Goal: Information Seeking & Learning: Check status

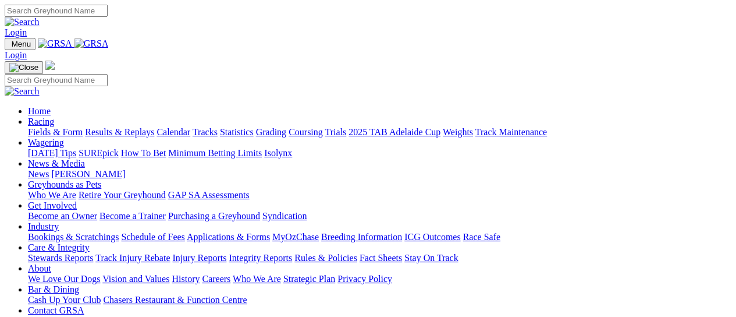
click at [65, 127] on link "Fields & Form" at bounding box center [55, 132] width 55 height 10
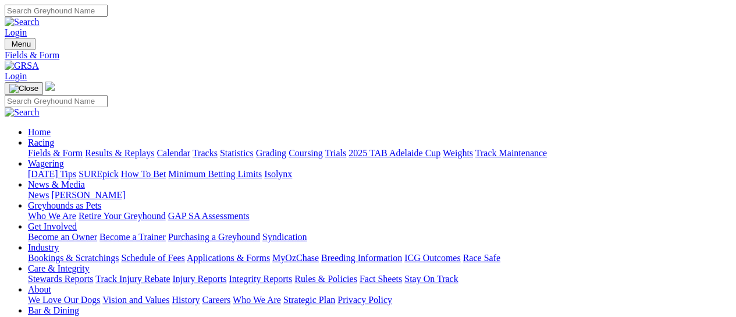
click at [118, 148] on link "Results & Replays" at bounding box center [119, 153] width 69 height 10
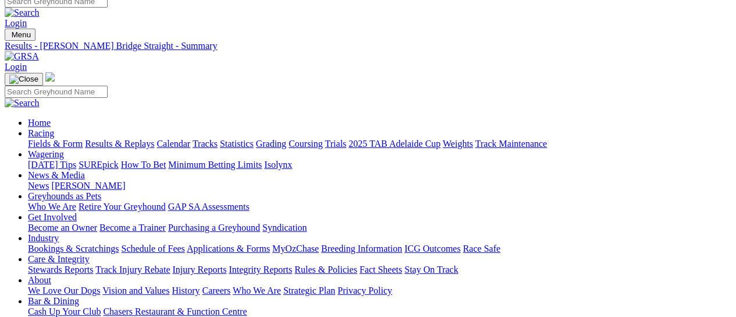
scroll to position [0, 0]
